Goal: Find specific page/section: Find specific page/section

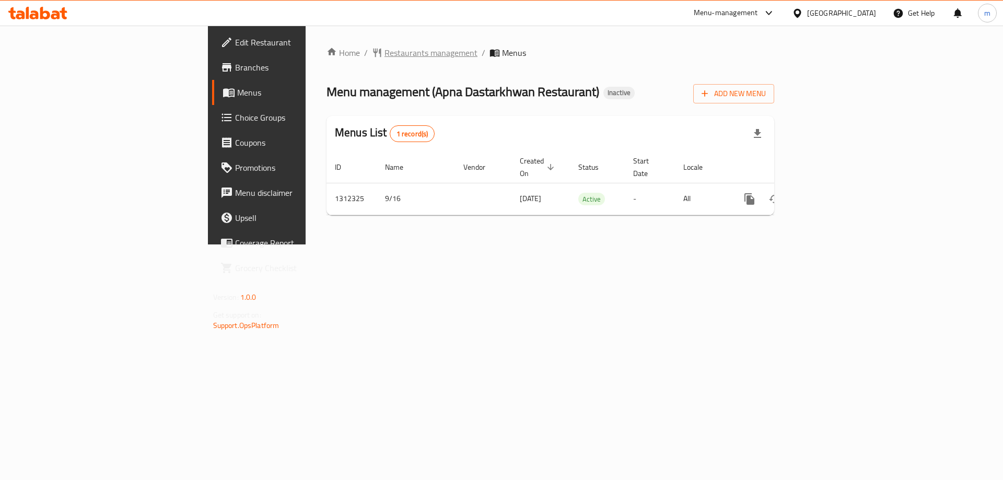
click at [384, 58] on span "Restaurants management" at bounding box center [430, 52] width 93 height 13
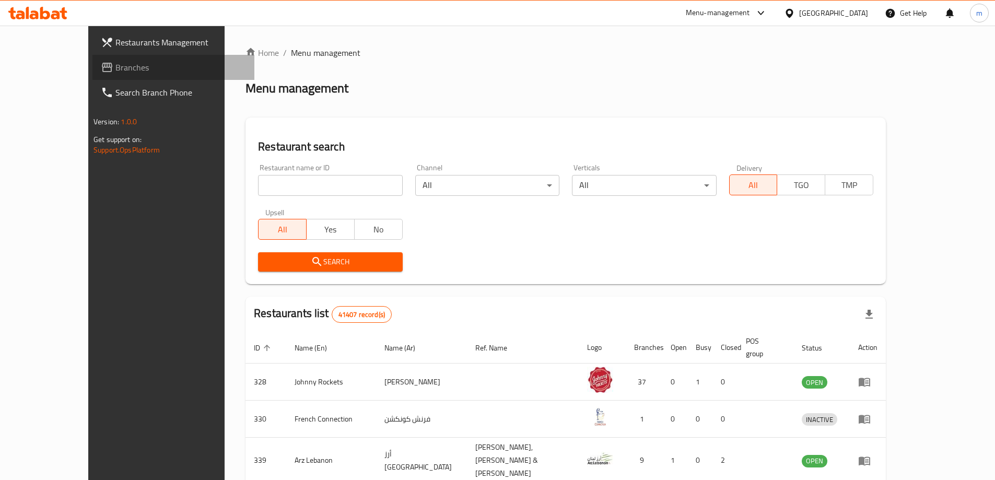
click at [109, 74] on link "Branches" at bounding box center [173, 67] width 162 height 25
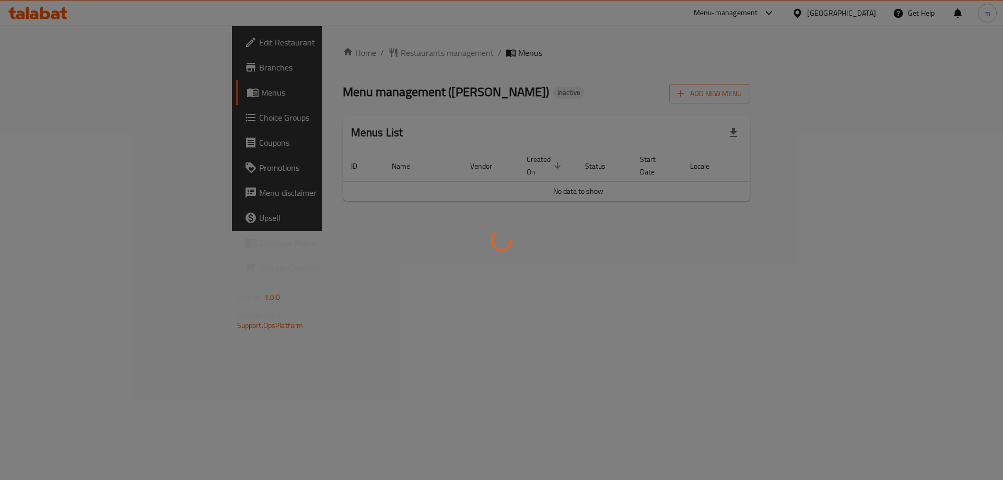
click at [529, 197] on div at bounding box center [501, 240] width 1003 height 480
drag, startPoint x: 372, startPoint y: 236, endPoint x: 123, endPoint y: 57, distance: 305.8
click at [367, 230] on div at bounding box center [501, 240] width 1003 height 480
